Goal: Check status: Check status

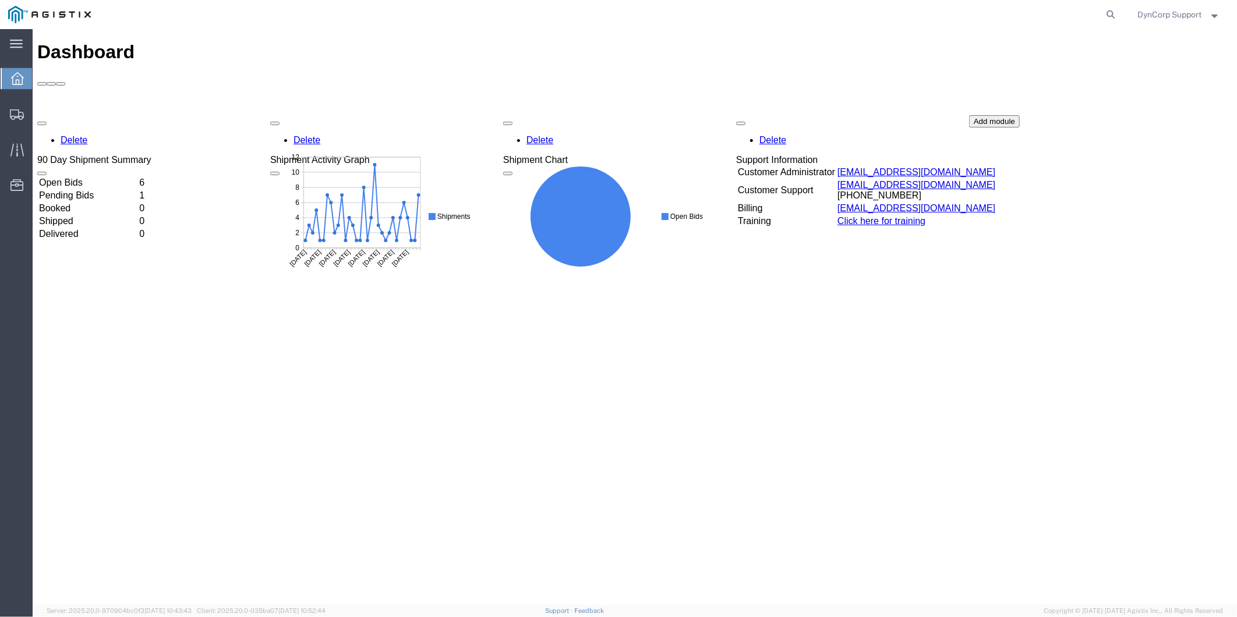
click at [66, 176] on td "Open Bids" at bounding box center [87, 182] width 99 height 12
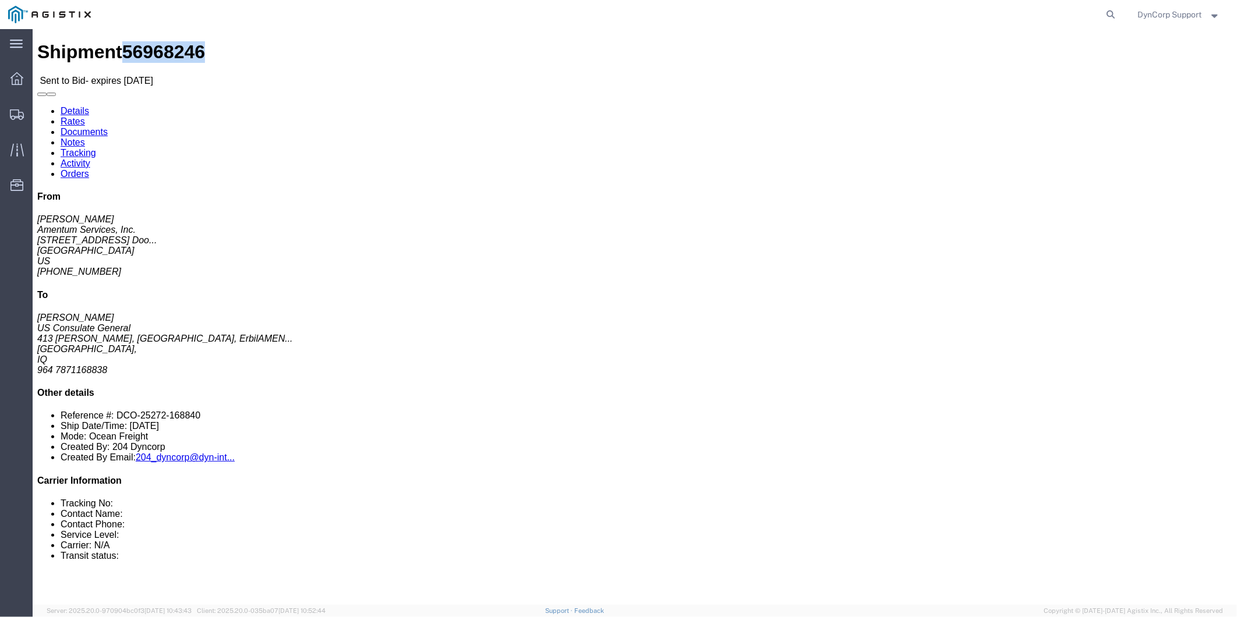
drag, startPoint x: 77, startPoint y: 10, endPoint x: 137, endPoint y: 15, distance: 60.2
click span "56968246"
drag, startPoint x: 137, startPoint y: 15, endPoint x: 104, endPoint y: 16, distance: 32.6
copy span "56968246"
click at [1158, 12] on span "DynCorp Support" at bounding box center [1170, 14] width 64 height 13
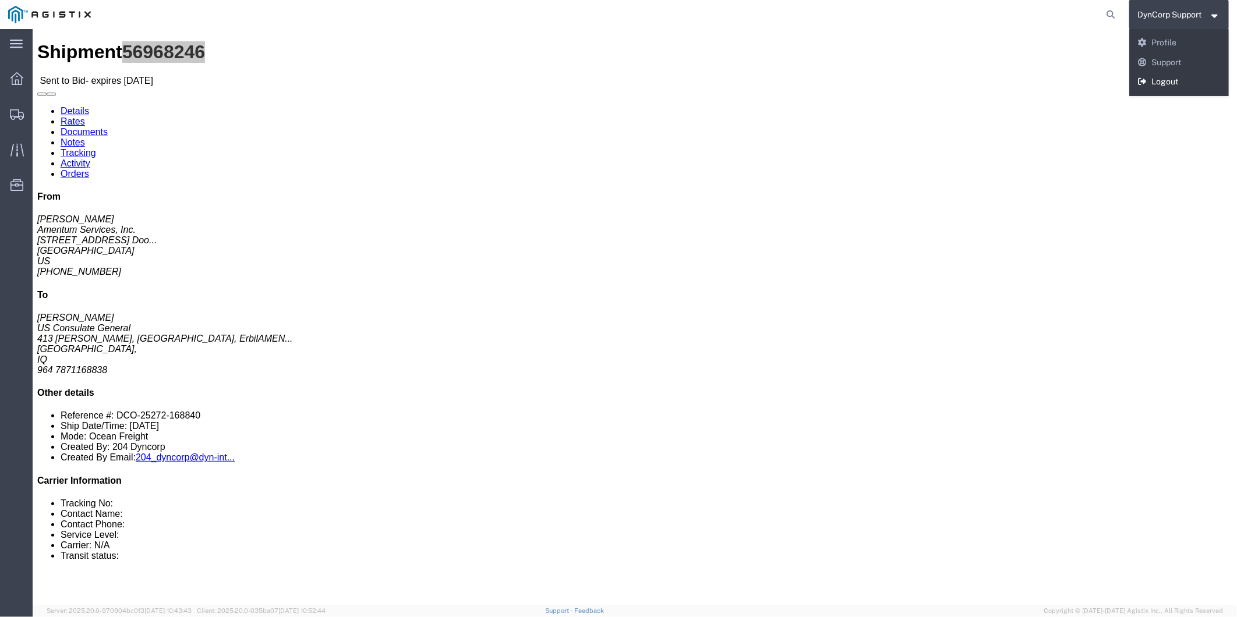
click at [1156, 84] on link "Logout" at bounding box center [1179, 82] width 100 height 20
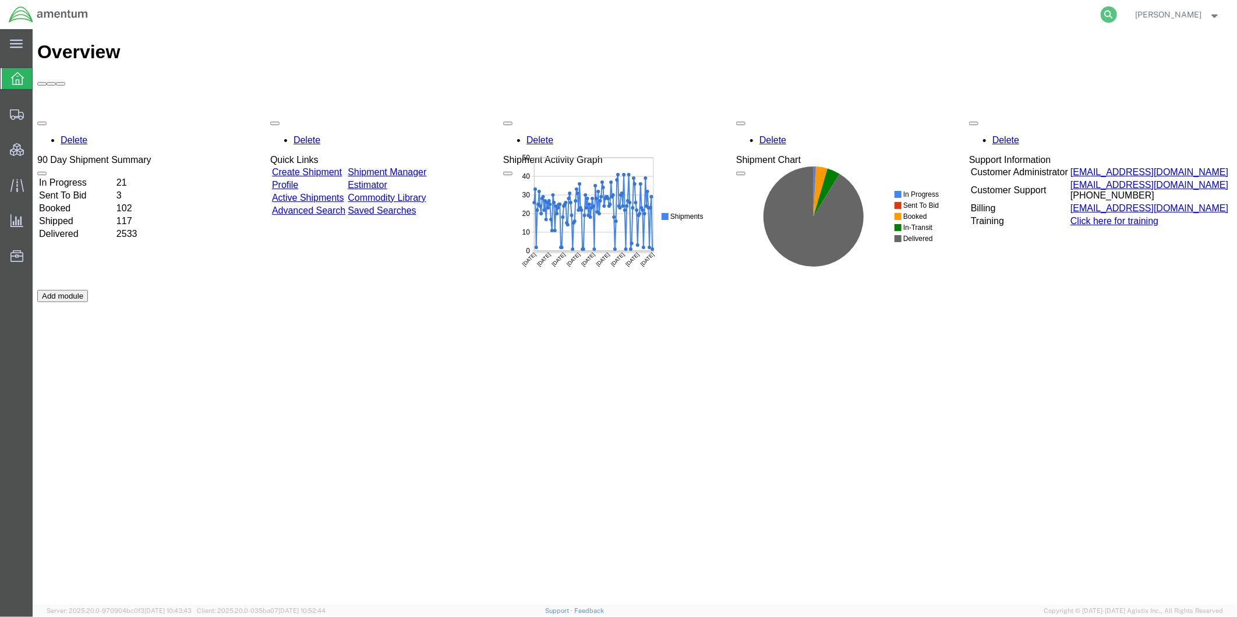
click at [1117, 15] on icon at bounding box center [1109, 14] width 16 height 16
click at [1084, 21] on input "search" at bounding box center [924, 15] width 354 height 28
paste input "56968246"
type input "56968246"
click at [1117, 16] on icon at bounding box center [1109, 14] width 16 height 16
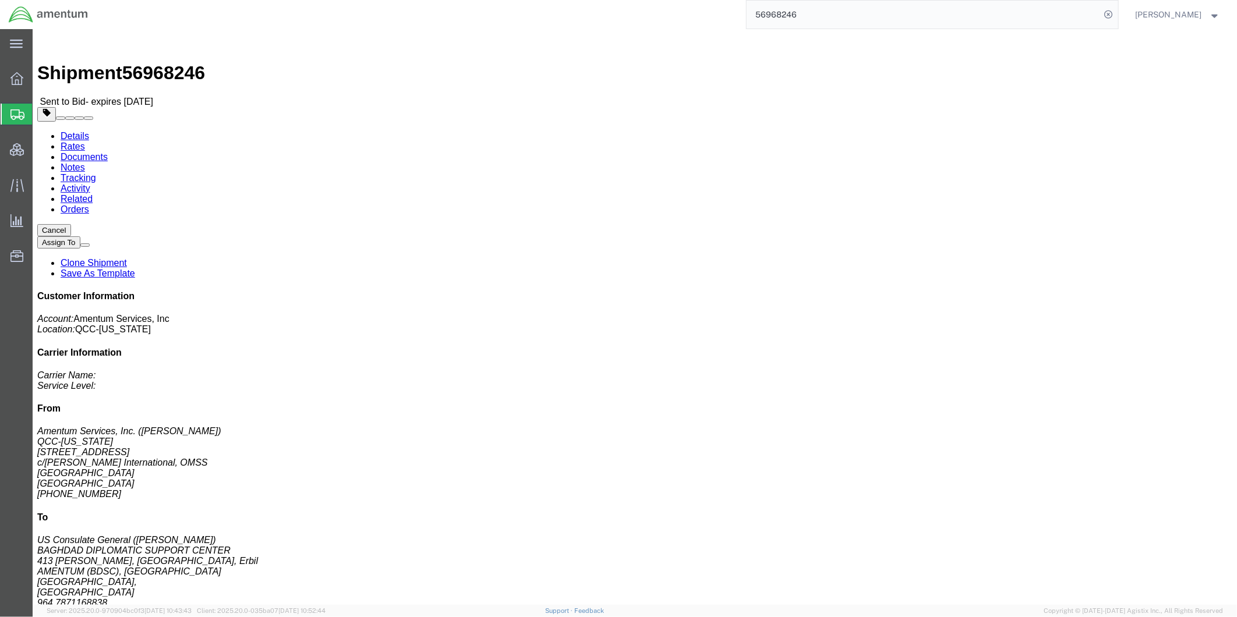
click link "Rates"
